Goal: Check status: Check status

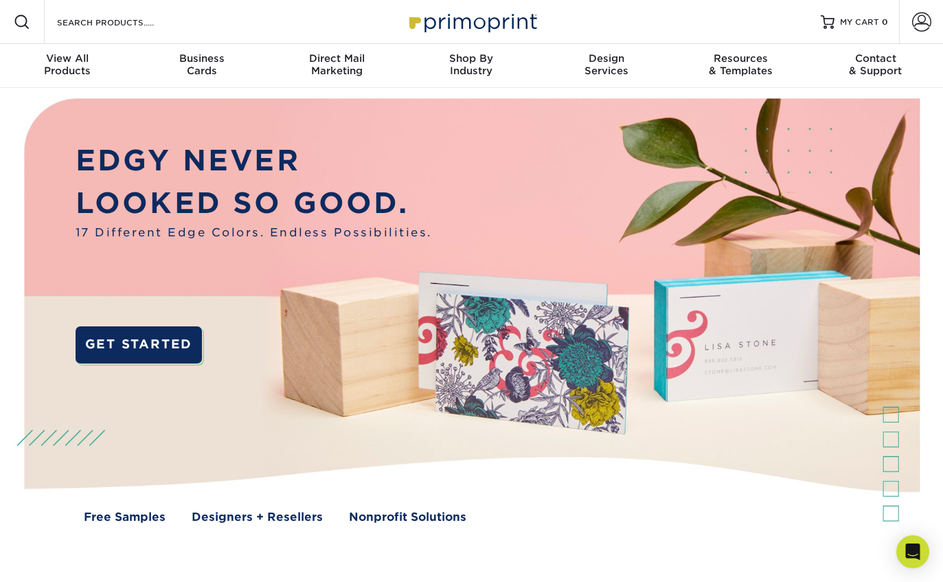
click at [920, 20] on span at bounding box center [921, 21] width 19 height 19
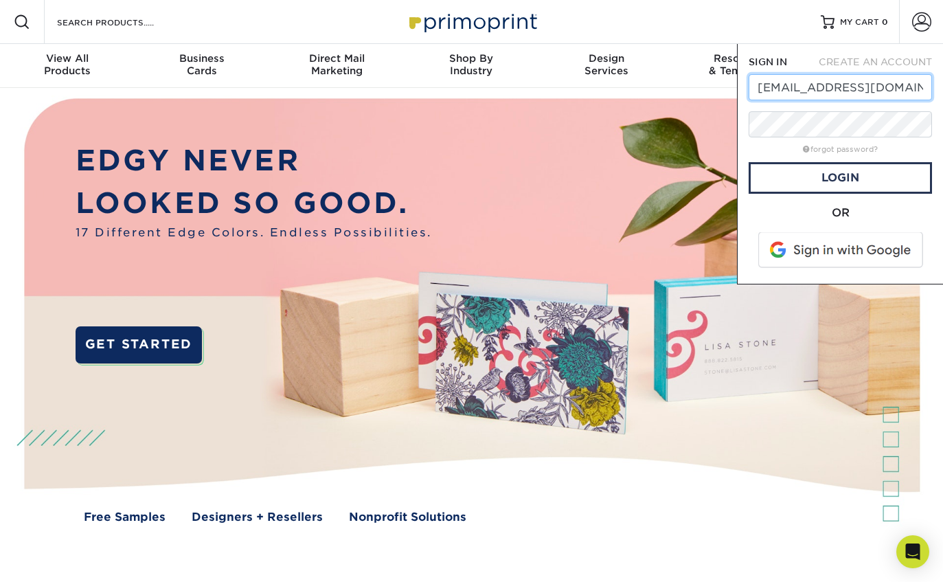
type input "[EMAIL_ADDRESS][DOMAIN_NAME]"
click at [838, 179] on link "Login" at bounding box center [839, 178] width 183 height 32
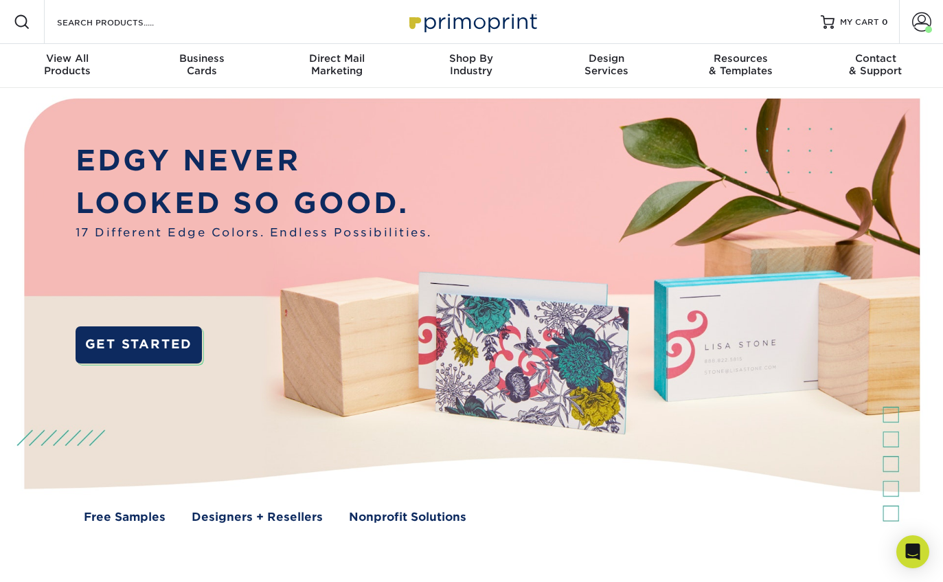
click at [918, 16] on span at bounding box center [921, 21] width 19 height 19
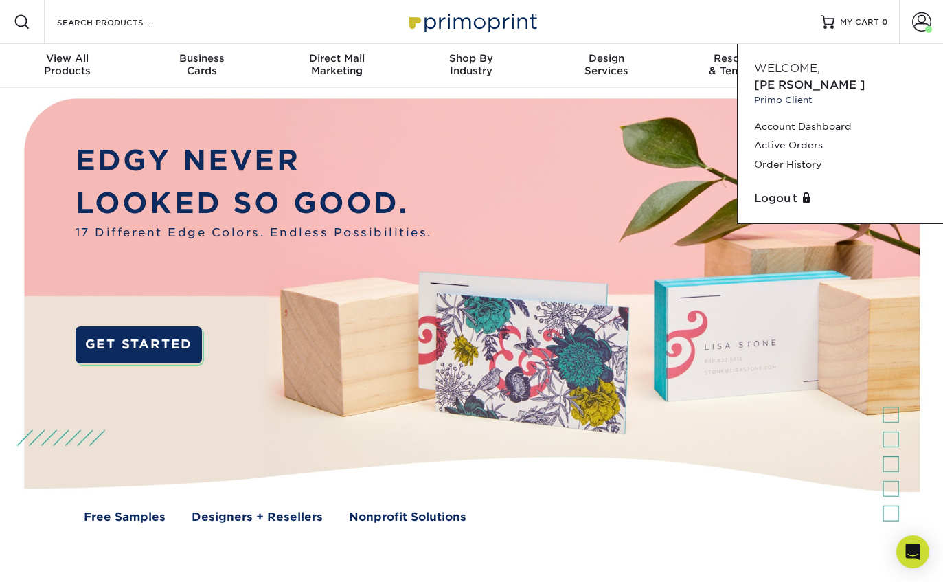
click at [785, 136] on link "Active Orders" at bounding box center [840, 145] width 172 height 19
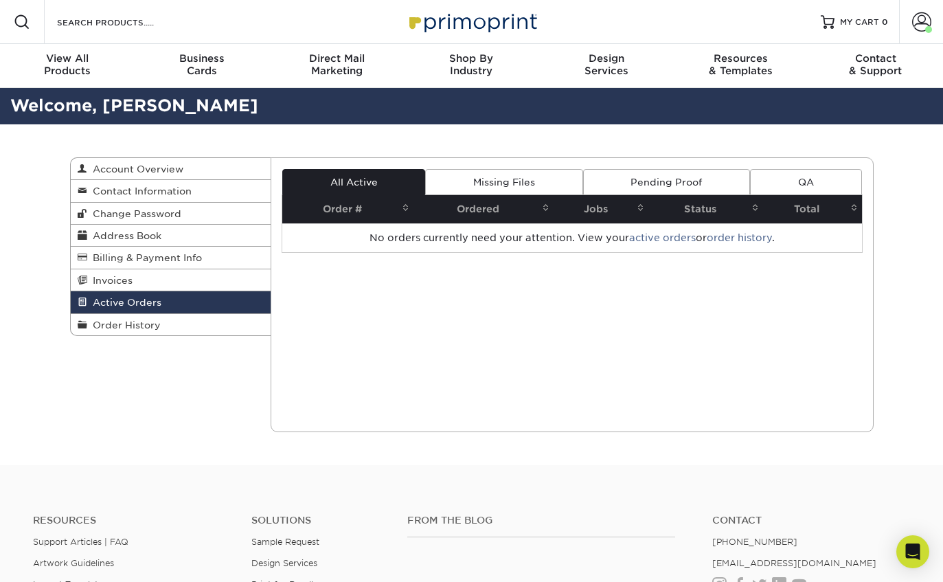
click at [918, 20] on span at bounding box center [921, 21] width 19 height 19
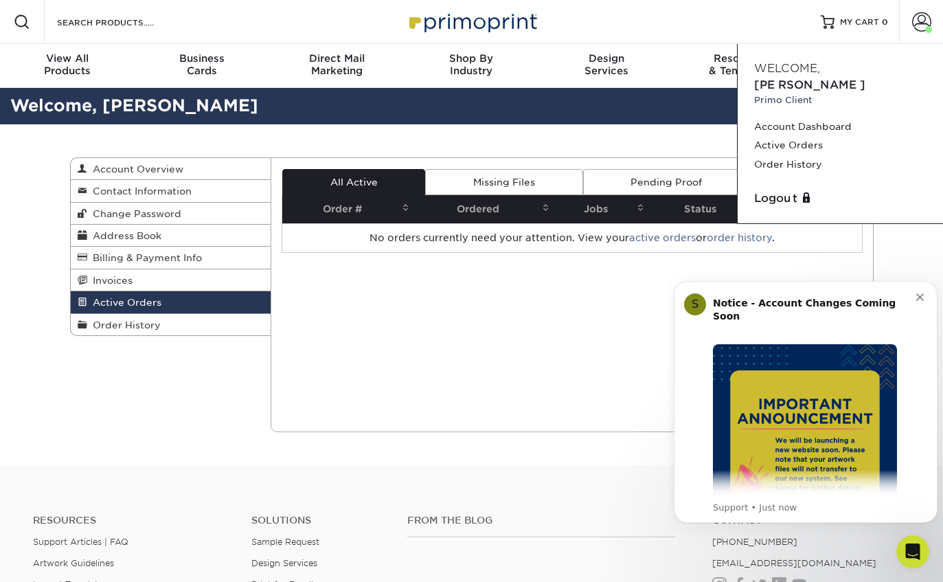
click at [785, 155] on link "Order History" at bounding box center [840, 164] width 172 height 19
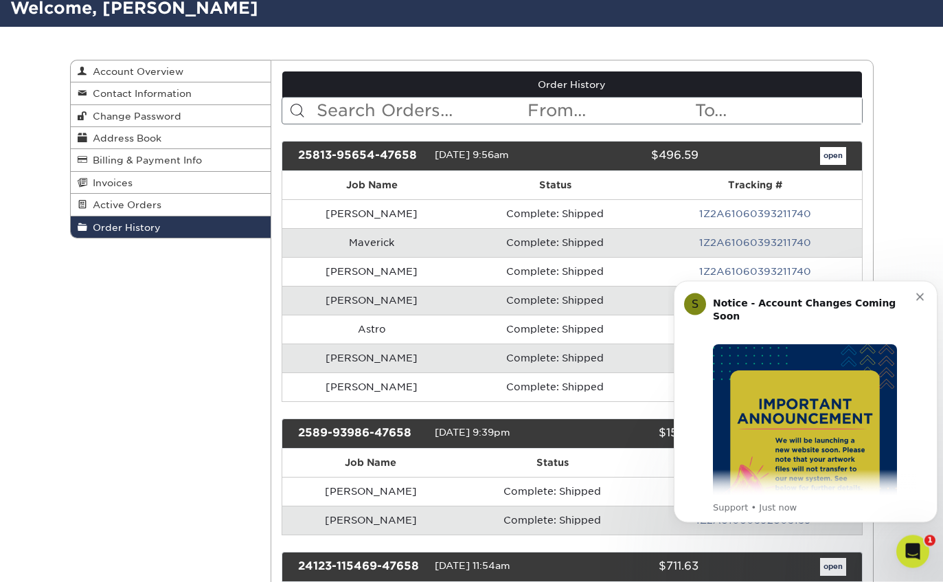
scroll to position [98, 0]
click at [724, 219] on link "1Z2A61060393211740" at bounding box center [755, 213] width 112 height 11
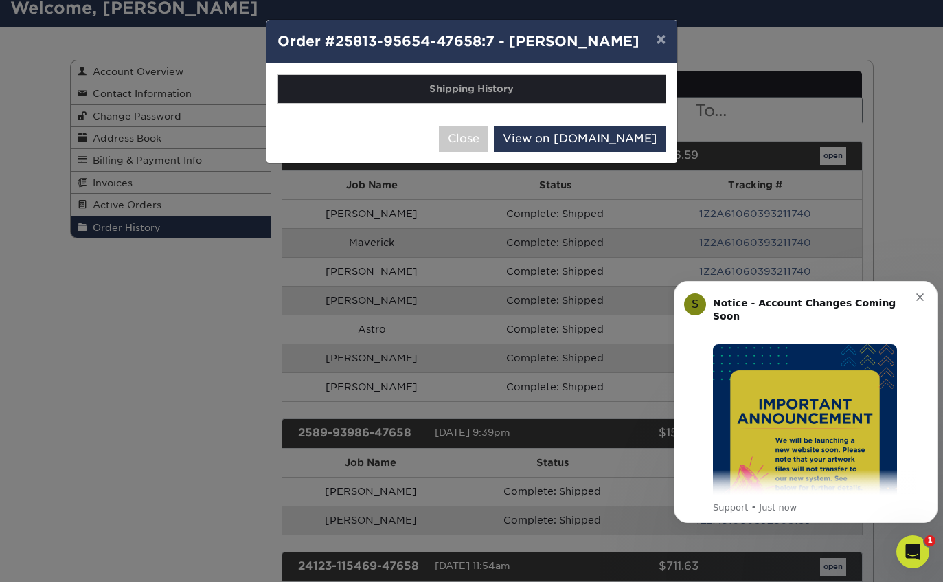
click at [597, 148] on link "View on UPS.com" at bounding box center [580, 139] width 172 height 26
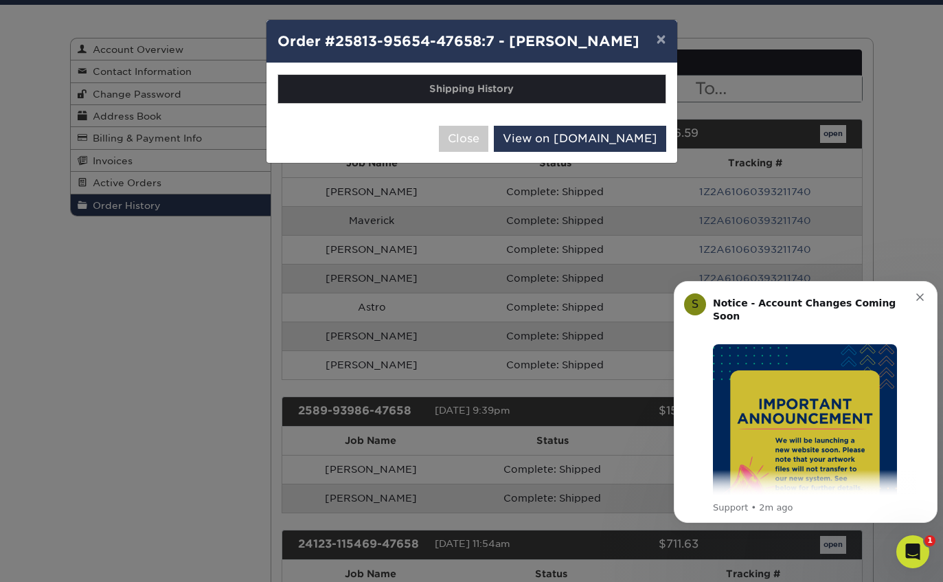
scroll to position [0, 0]
click at [921, 290] on button "Dismiss notification" at bounding box center [921, 295] width 11 height 11
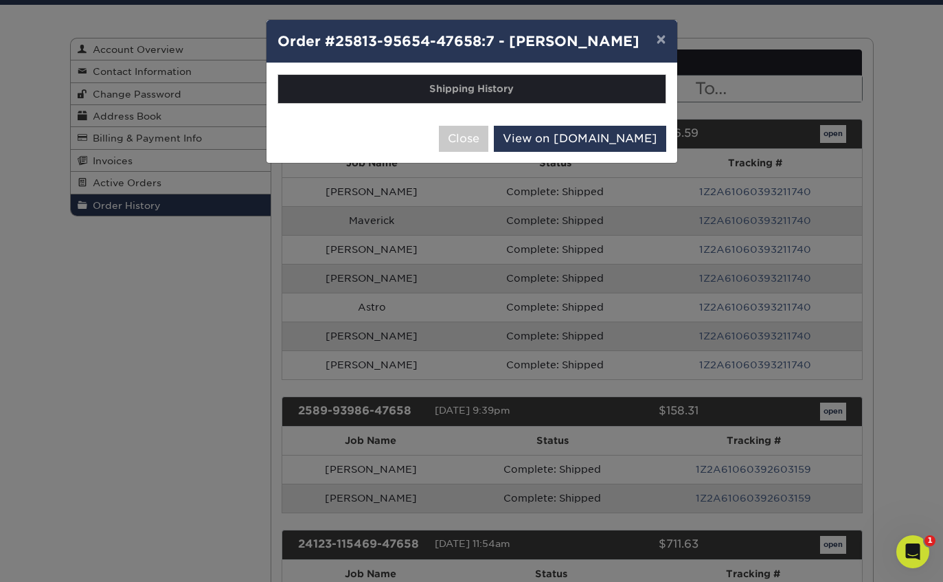
click at [666, 48] on button "×" at bounding box center [661, 39] width 32 height 38
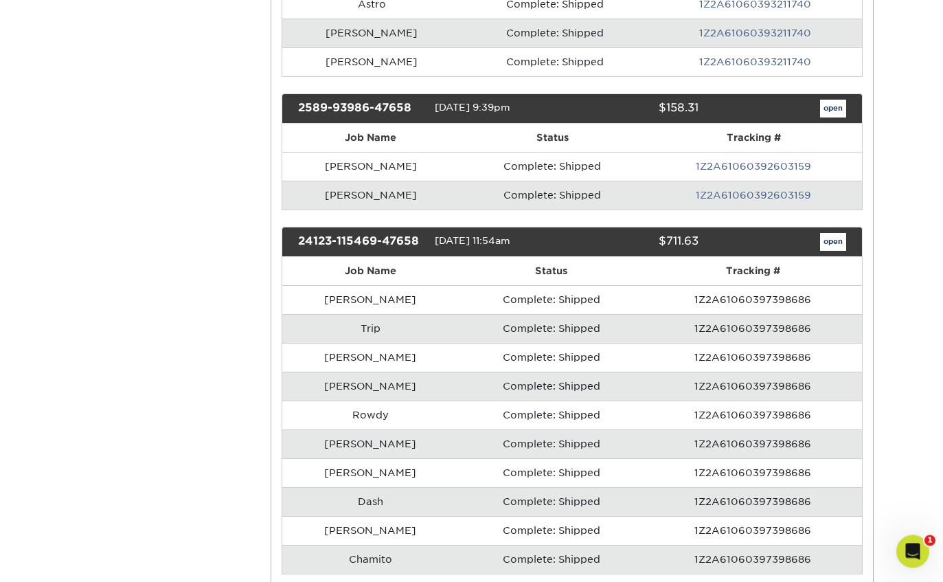
scroll to position [422, 0]
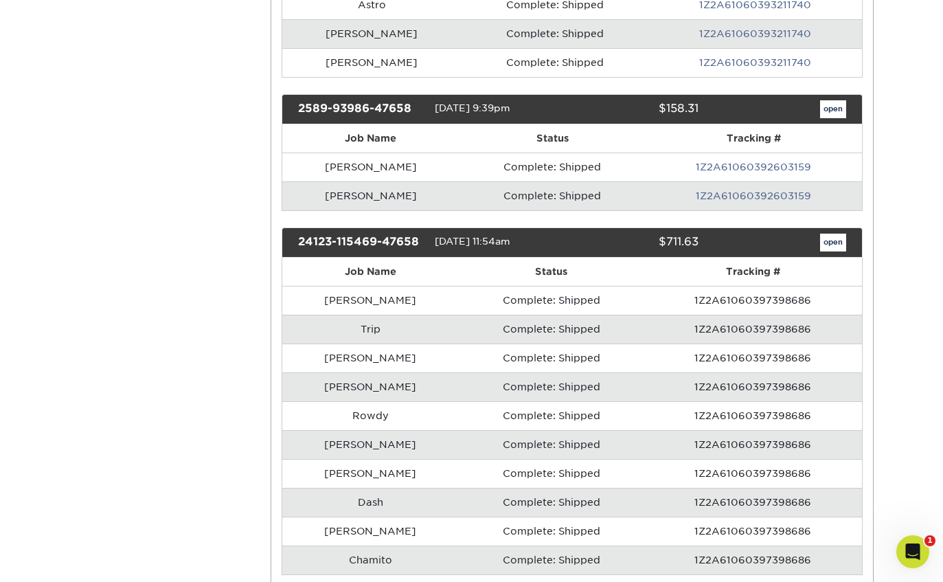
click at [834, 242] on link "open" at bounding box center [833, 242] width 26 height 18
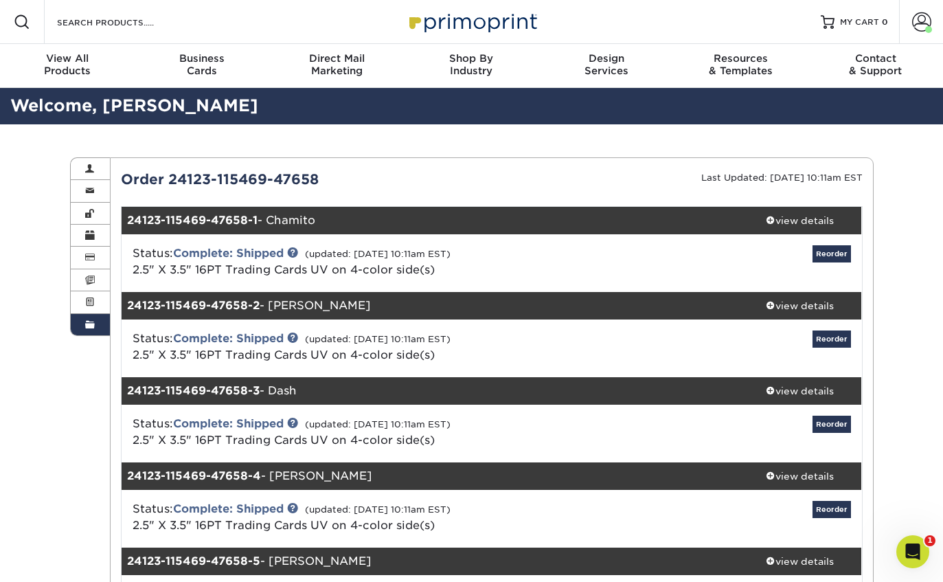
click at [800, 225] on div "view details" at bounding box center [800, 221] width 124 height 14
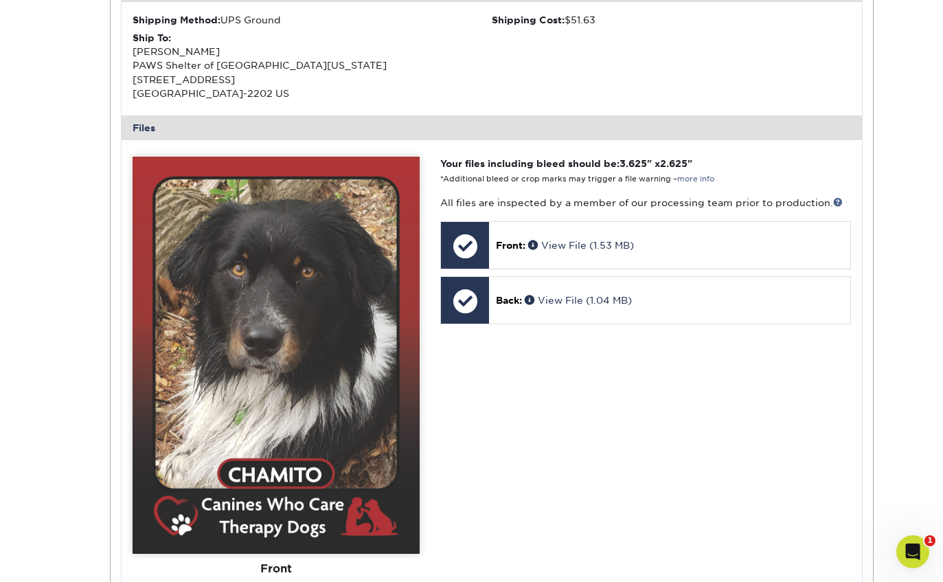
scroll to position [450, 0]
click at [604, 240] on link "View File (1.53 MB)" at bounding box center [581, 245] width 106 height 11
